Goal: Navigation & Orientation: Understand site structure

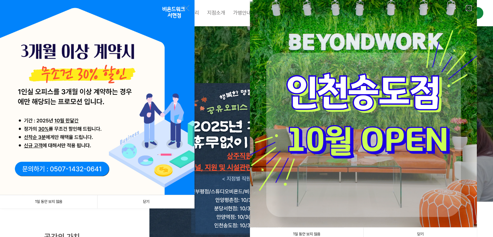
click at [467, 9] on link at bounding box center [469, 8] width 6 height 6
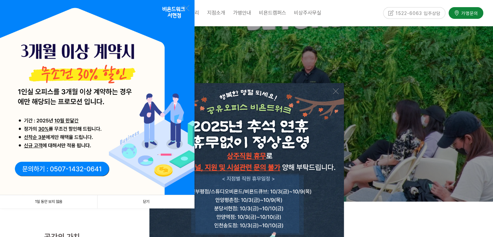
click at [155, 203] on link "닫기" at bounding box center [145, 201] width 97 height 13
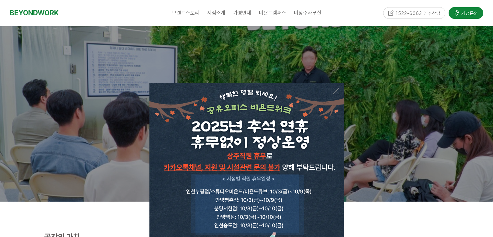
scroll to position [65, 0]
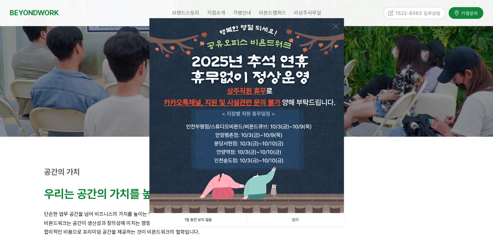
click at [292, 221] on link "닫기" at bounding box center [295, 219] width 97 height 13
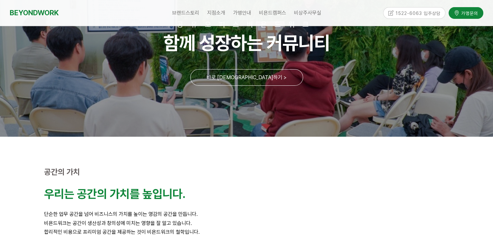
scroll to position [0, 0]
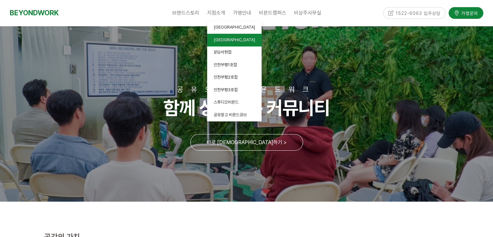
click at [224, 38] on span "안양역점" at bounding box center [235, 39] width 42 height 5
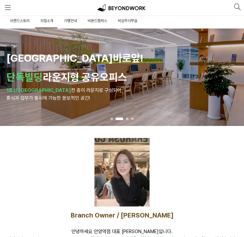
click at [88, 19] on span "비욘드캠퍼스" at bounding box center [97, 20] width 19 height 5
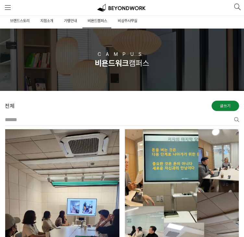
click at [66, 20] on link "가맹안내" at bounding box center [70, 21] width 14 height 15
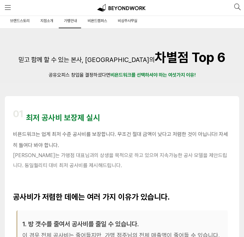
click at [43, 18] on span "지점소개" at bounding box center [46, 20] width 13 height 5
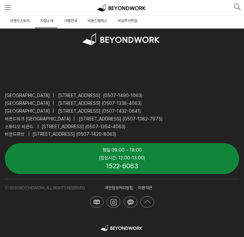
click at [19, 19] on span "브랜드스토리" at bounding box center [19, 20] width 19 height 5
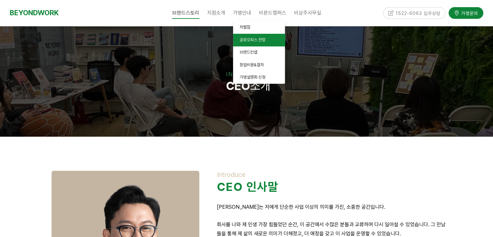
click at [244, 38] on span "공유오피스 전망" at bounding box center [253, 39] width 26 height 5
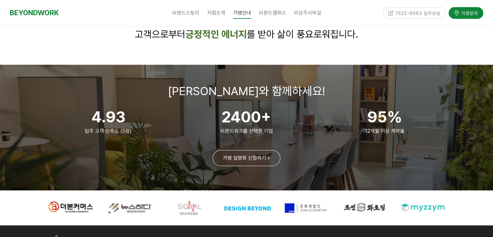
scroll to position [1167, 0]
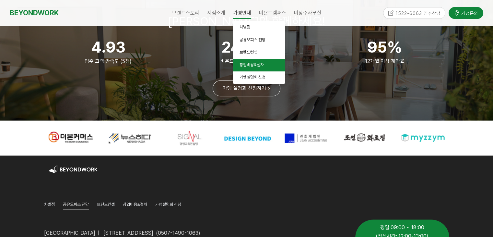
click at [250, 67] on span "창업비용&절차" at bounding box center [252, 64] width 24 height 5
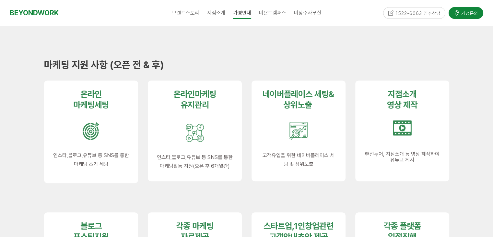
scroll to position [292, 0]
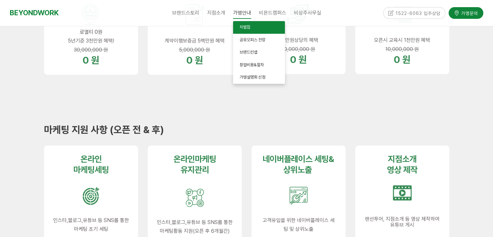
click at [247, 24] on link "차별점" at bounding box center [259, 27] width 52 height 13
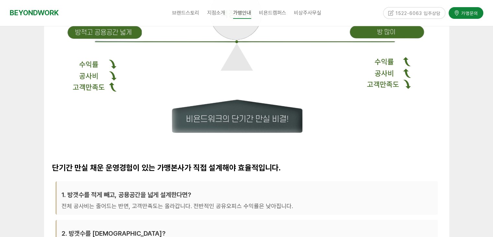
scroll to position [616, 0]
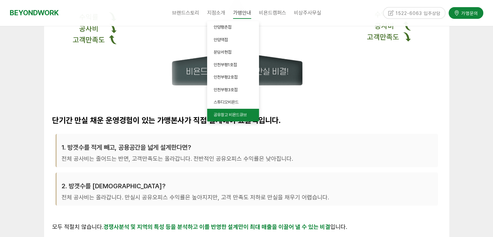
click at [241, 114] on span "공유창고 비욘드큐브" at bounding box center [230, 114] width 33 height 5
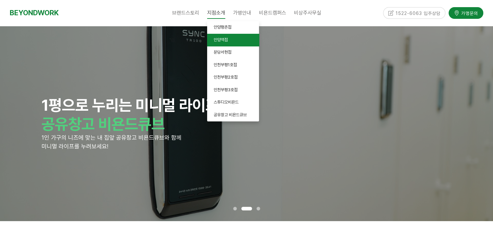
click at [220, 37] on link "안양역점" at bounding box center [233, 40] width 52 height 13
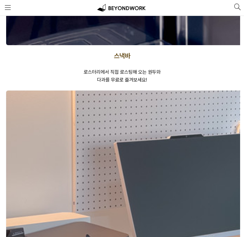
scroll to position [3070, 0]
